Goal: Information Seeking & Learning: Learn about a topic

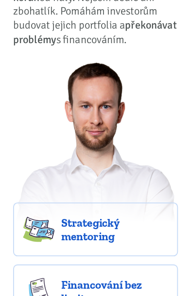
scroll to position [134, 0]
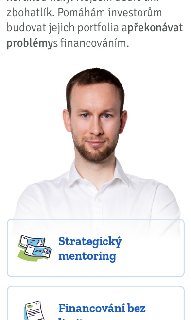
click at [44, 248] on img at bounding box center [34, 247] width 34 height 29
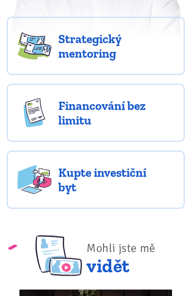
scroll to position [337, 0]
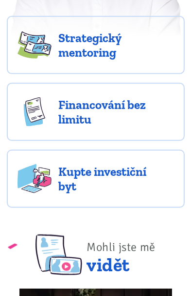
click at [54, 187] on link "Kupte investiční byt" at bounding box center [95, 179] width 177 height 58
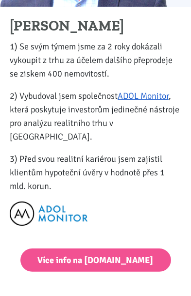
scroll to position [2157, 0]
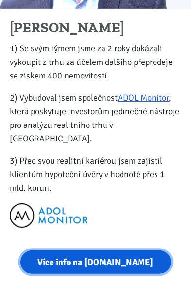
click at [47, 251] on link "Více info na strategickymentoring.cz" at bounding box center [95, 263] width 150 height 24
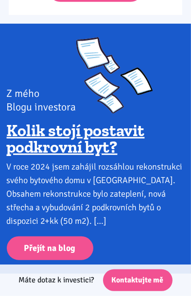
scroll to position [2464, 0]
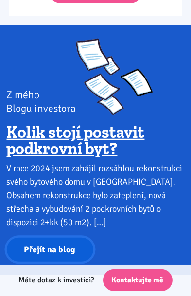
click at [52, 238] on link "Přejít na blog" at bounding box center [50, 250] width 86 height 24
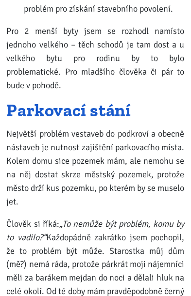
scroll to position [800, 0]
